Goal: Task Accomplishment & Management: Manage account settings

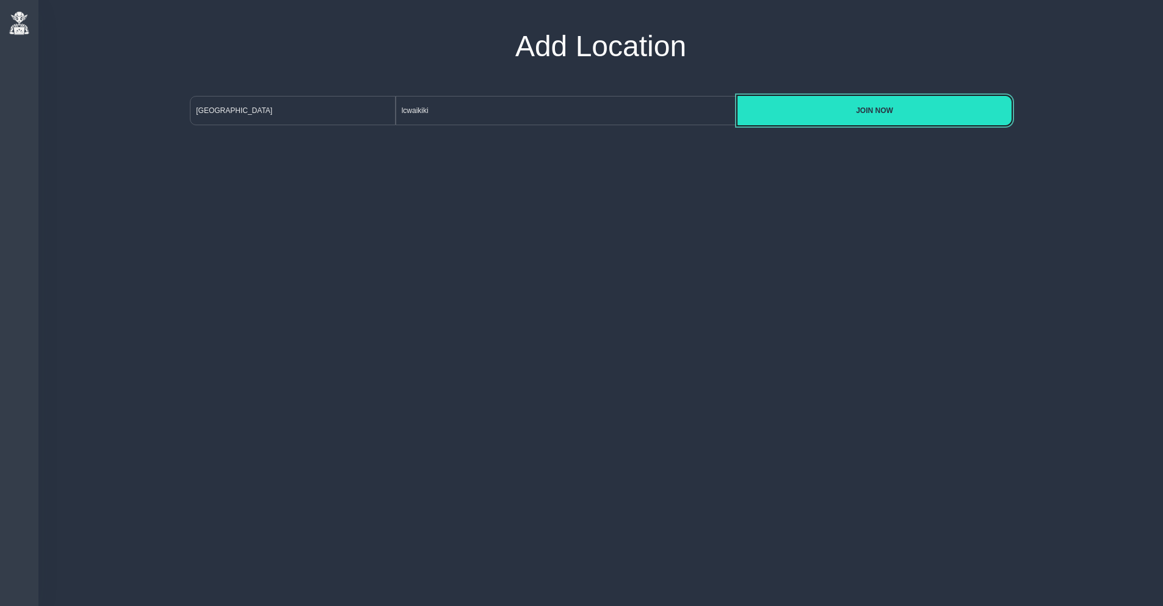
click at [823, 109] on span "JOIN NOW" at bounding box center [875, 110] width 254 height 9
click at [833, 117] on button "JOIN NOW" at bounding box center [875, 110] width 274 height 29
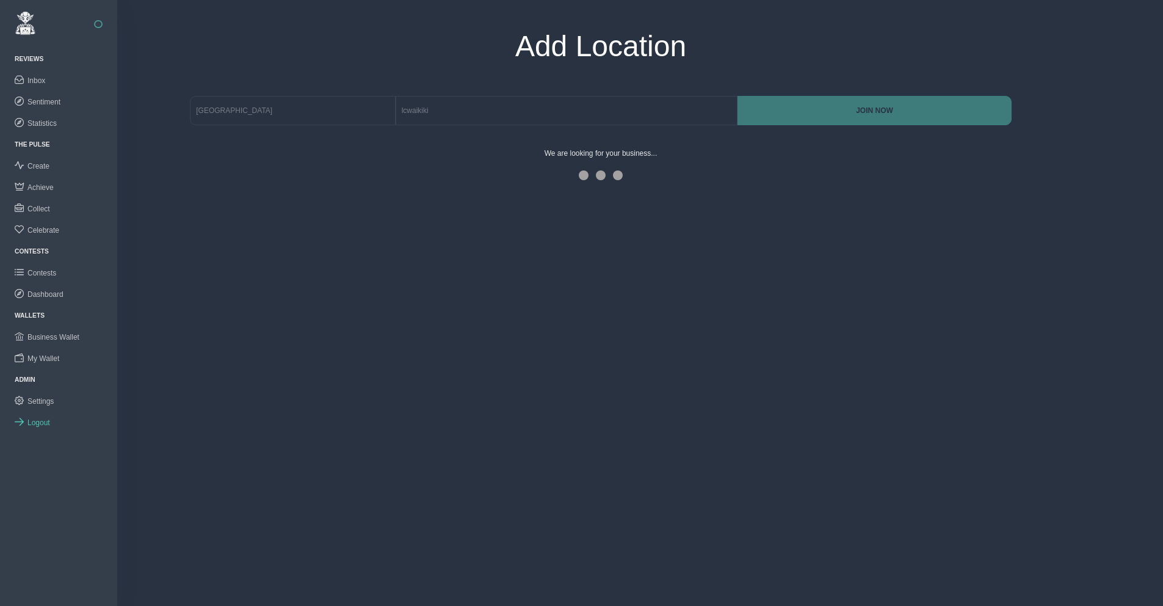
click at [39, 421] on span "Logout" at bounding box center [38, 422] width 23 height 9
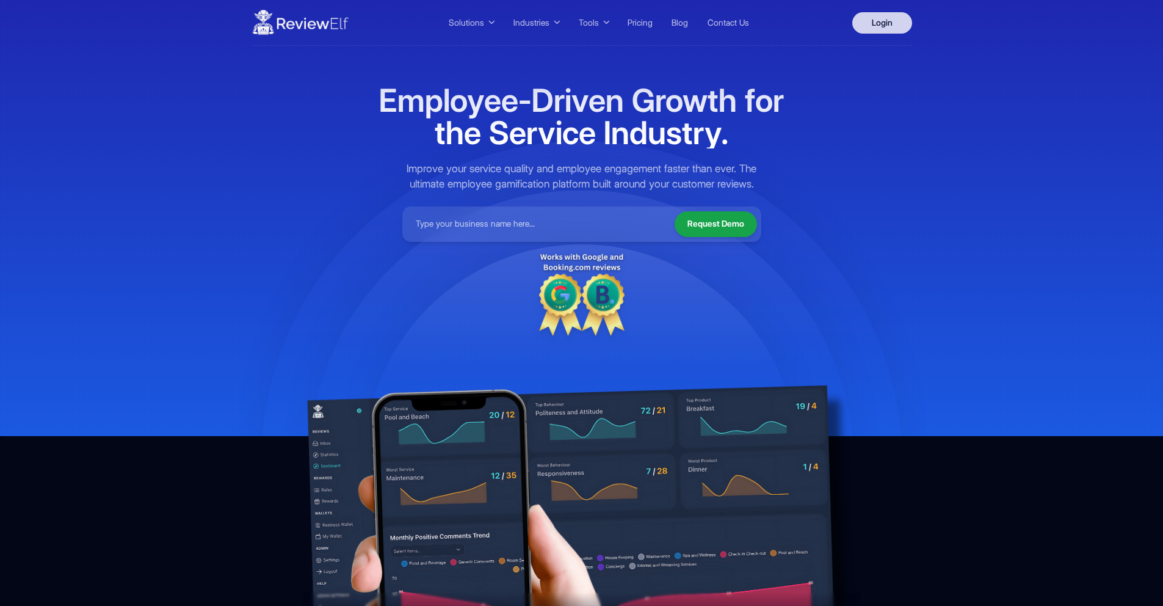
click at [890, 29] on link "Login" at bounding box center [883, 22] width 60 height 21
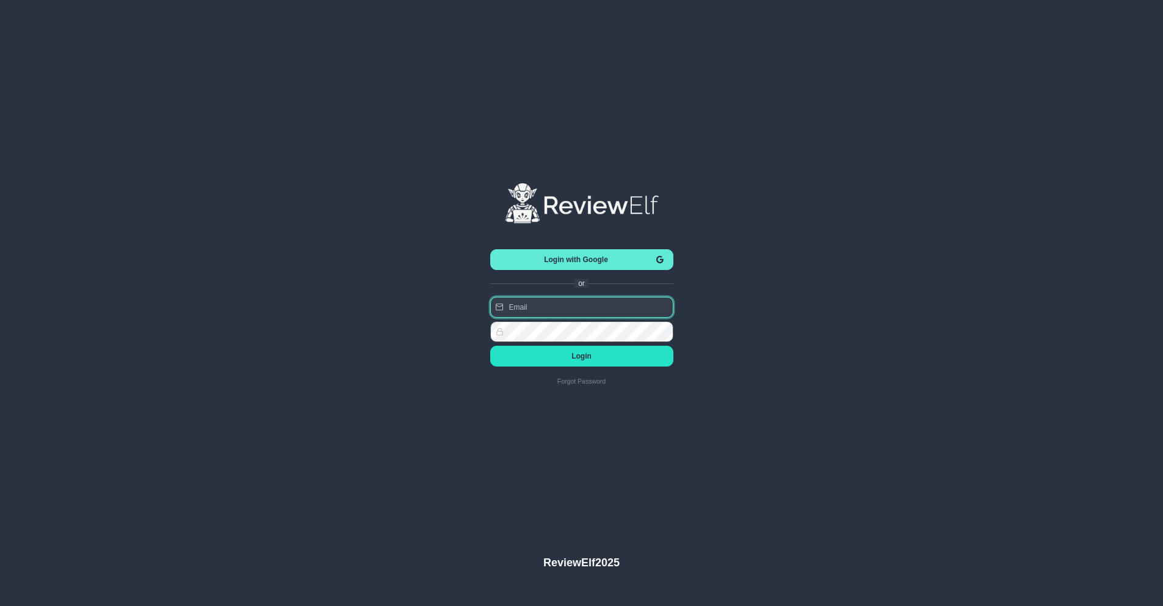
type input "charles.johnson@reviewinsights.org"
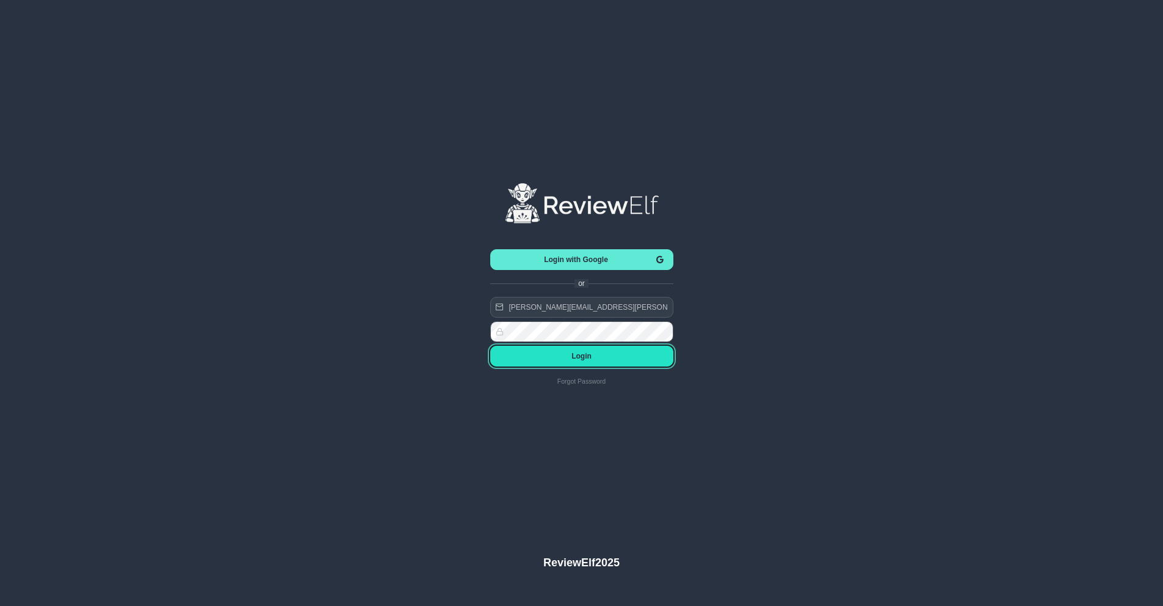
click at [586, 358] on span "Login" at bounding box center [582, 356] width 164 height 9
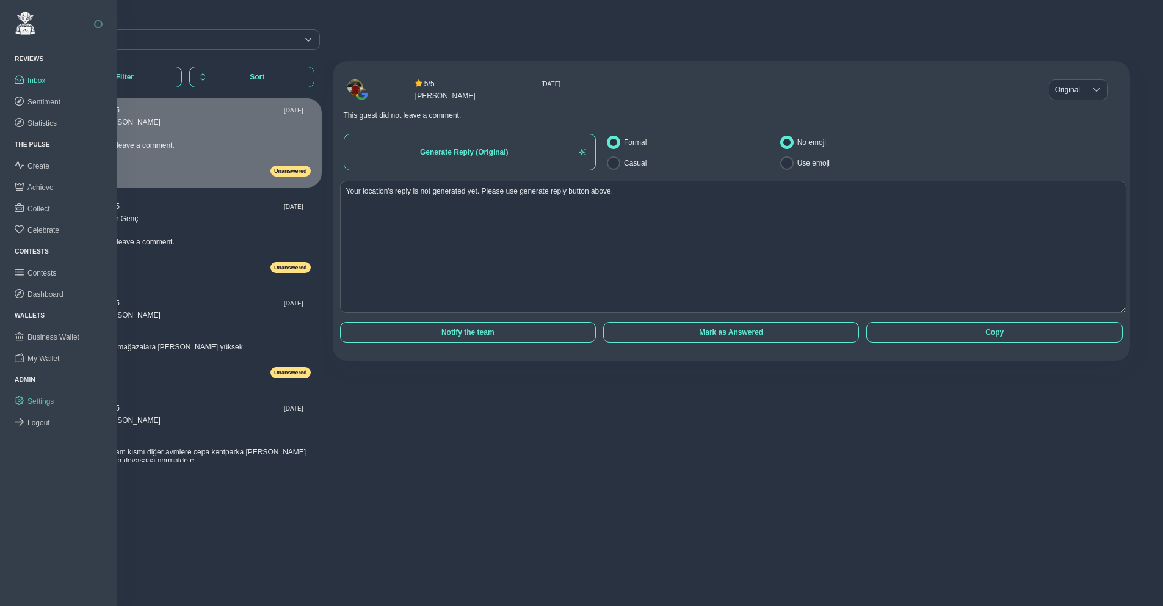
click at [37, 406] on link "Settings" at bounding box center [58, 400] width 117 height 21
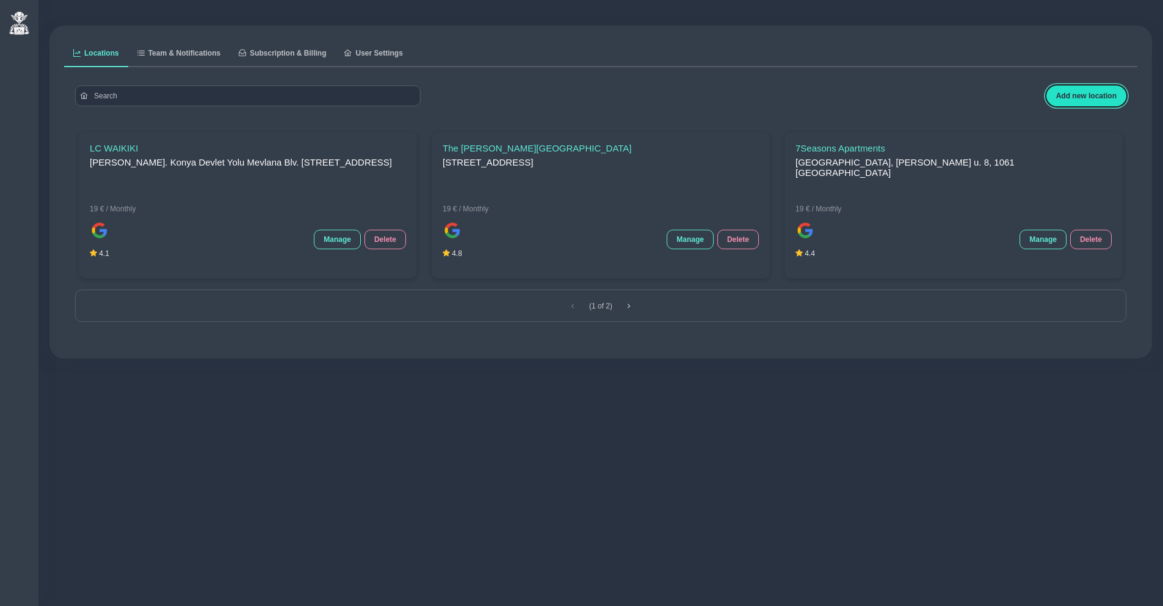
click at [1100, 93] on span "Add new location" at bounding box center [1087, 96] width 60 height 9
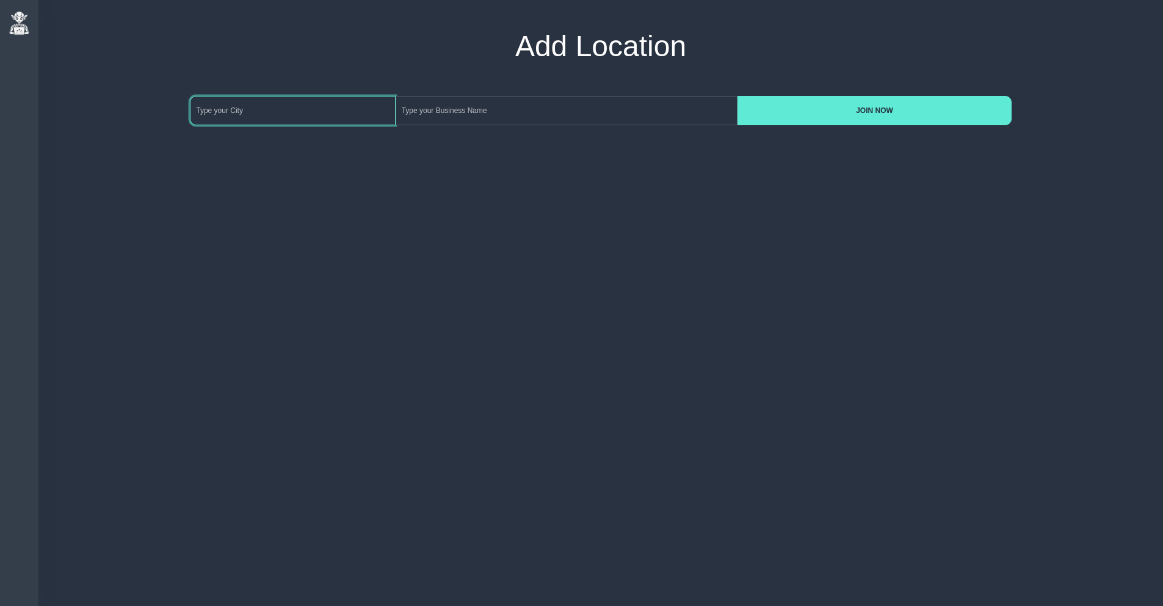
click at [293, 108] on input at bounding box center [292, 110] width 205 height 29
type input "ankara"
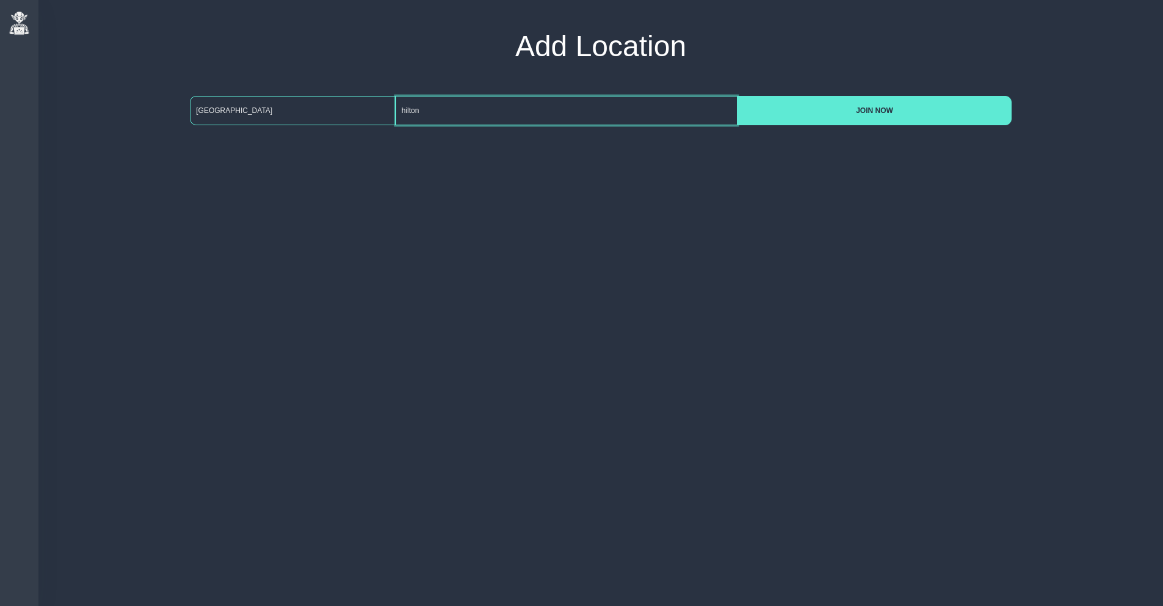
type input "hilton"
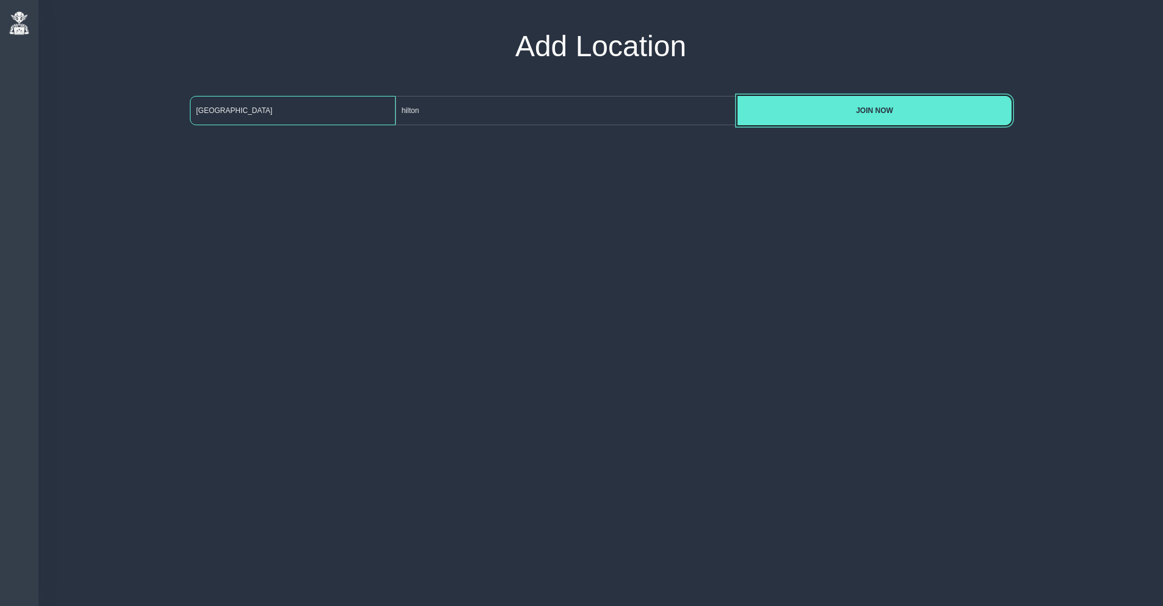
click at [738, 96] on button "JOIN NOW" at bounding box center [875, 110] width 274 height 29
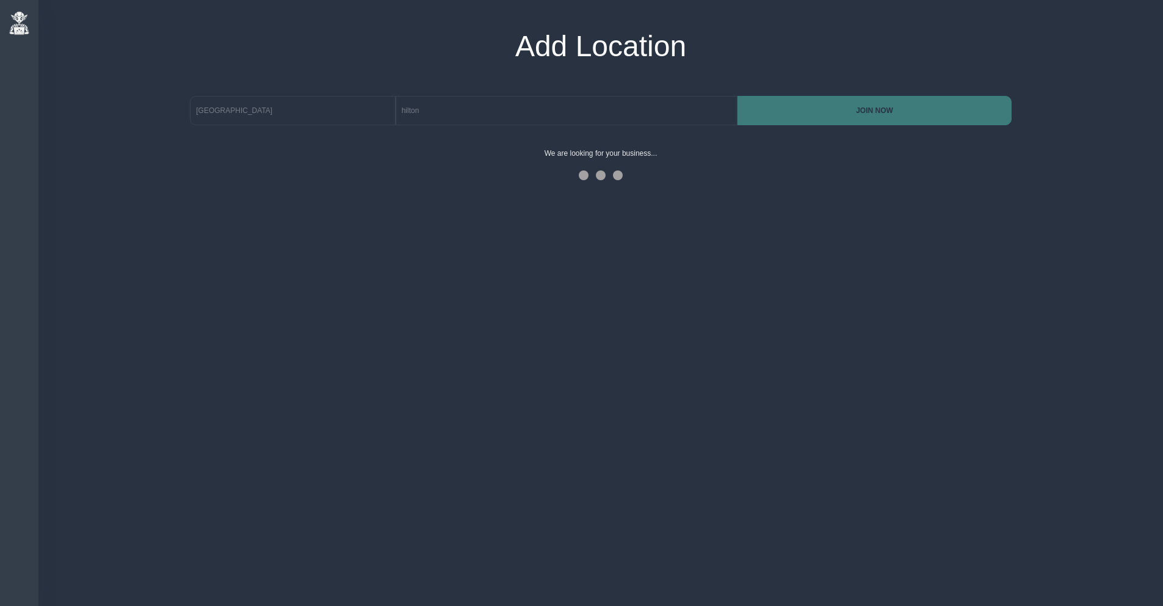
click at [920, 215] on div "Reviews Reviews Inbox Sentiment Statistics The Pulse The Pulse Create Achieve C…" at bounding box center [581, 303] width 1163 height 606
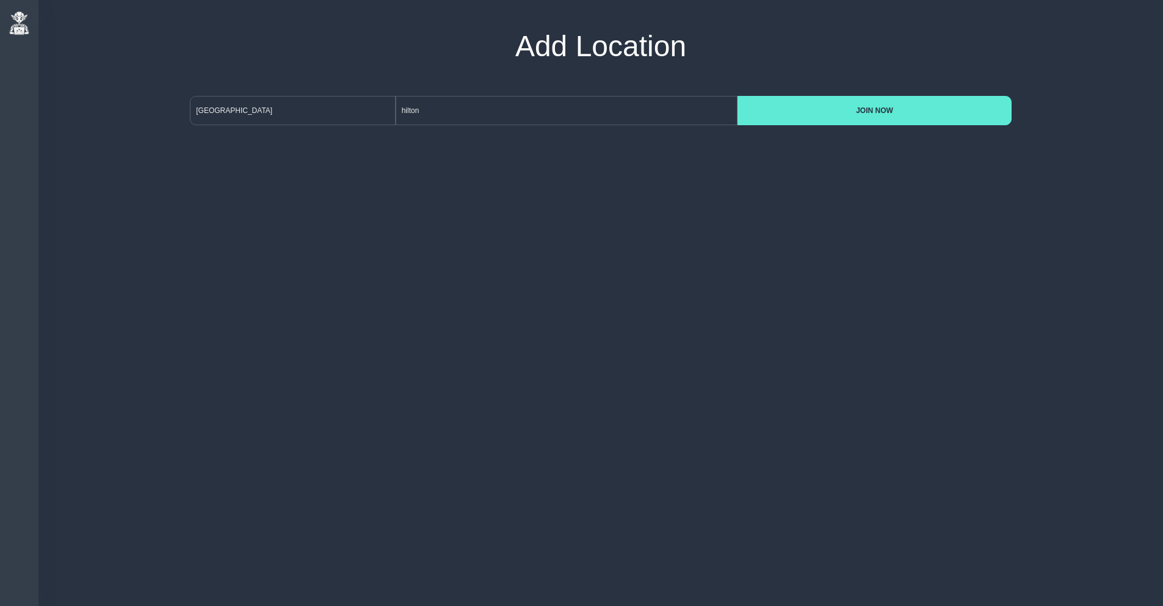
click at [389, 170] on div "Reviews Reviews Inbox Sentiment Statistics The Pulse The Pulse Create Achieve C…" at bounding box center [581, 303] width 1163 height 606
click at [343, 73] on div "Add Location" at bounding box center [601, 57] width 1096 height 56
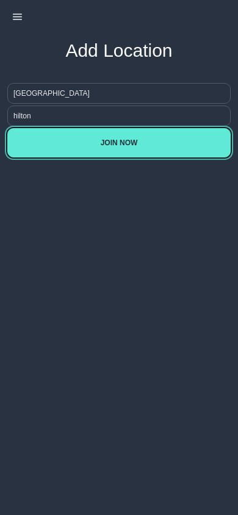
click at [136, 147] on span "JOIN NOW" at bounding box center [119, 143] width 204 height 9
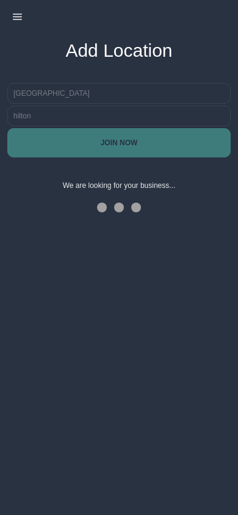
click at [21, 18] on icon "button" at bounding box center [17, 16] width 9 height 9
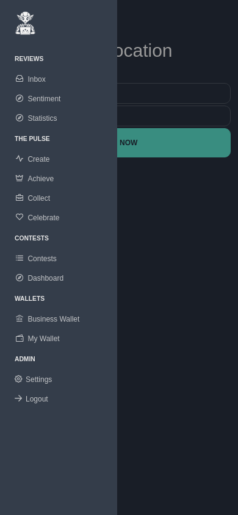
click at [27, 80] on span "Inbox" at bounding box center [36, 79] width 18 height 9
